Goal: Navigation & Orientation: Find specific page/section

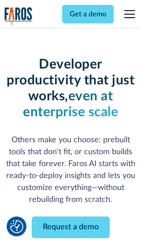
scroll to position [106, 0]
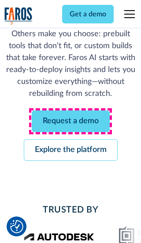
click at [71, 121] on link "Request a demo" at bounding box center [71, 121] width 78 height 22
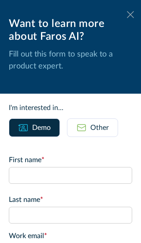
click at [131, 15] on icon at bounding box center [130, 14] width 7 height 7
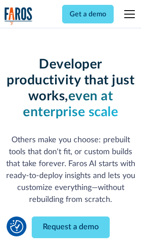
scroll to position [135, 0]
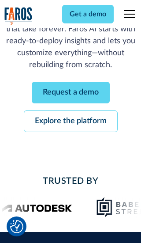
click at [71, 121] on link "Explore the platform" at bounding box center [71, 121] width 94 height 22
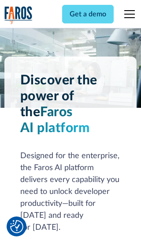
scroll to position [6635, 0]
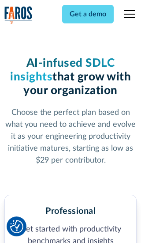
scroll to position [1369, 0]
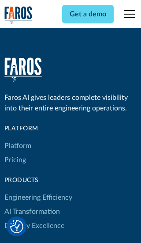
click at [17, 139] on link "Platform" at bounding box center [17, 146] width 27 height 14
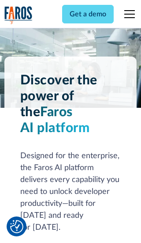
scroll to position [6918, 0]
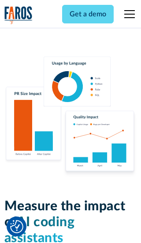
scroll to position [5460, 0]
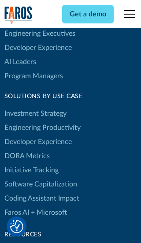
click at [27, 149] on link "DORA Metrics" at bounding box center [26, 156] width 45 height 14
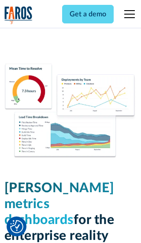
scroll to position [3867, 0]
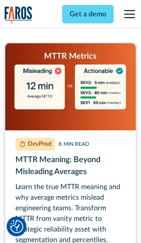
scroll to position [3970, 0]
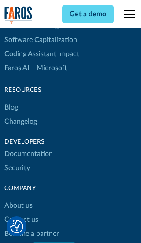
click at [20, 121] on link "Changelog" at bounding box center [20, 121] width 33 height 14
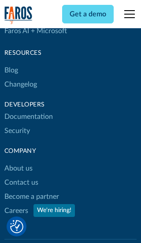
click at [18, 161] on link "About us" at bounding box center [18, 168] width 28 height 14
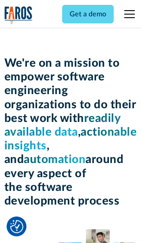
scroll to position [3046, 0]
